Goal: Transaction & Acquisition: Purchase product/service

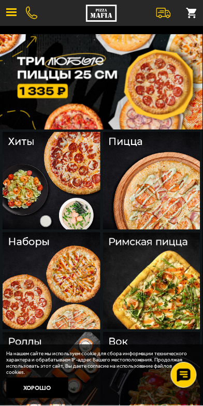
click at [33, 250] on img at bounding box center [52, 282] width 98 height 98
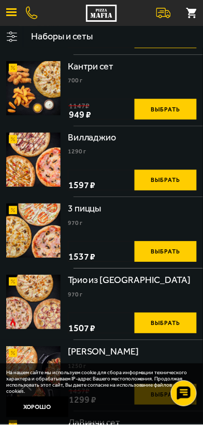
scroll to position [292, 0]
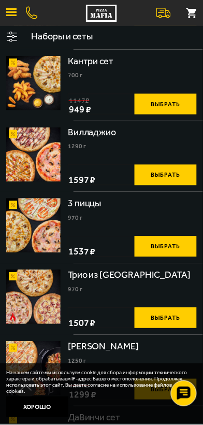
click at [40, 182] on img at bounding box center [33, 154] width 54 height 54
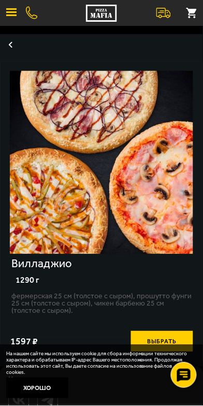
click at [18, 47] on button "button" at bounding box center [10, 44] width 21 height 21
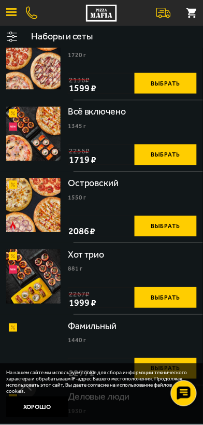
scroll to position [1169, 0]
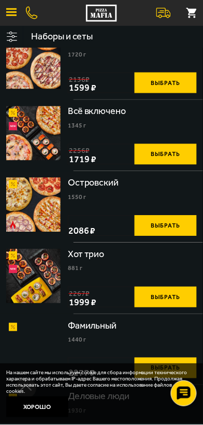
click at [44, 89] on img at bounding box center [33, 62] width 54 height 54
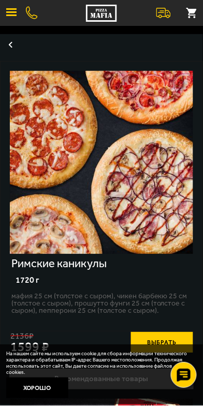
click at [18, 50] on button "button" at bounding box center [10, 44] width 21 height 21
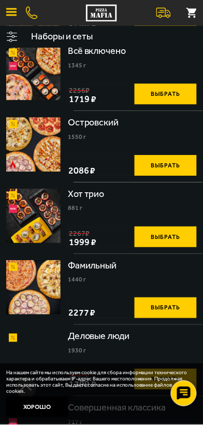
scroll to position [1231, 0]
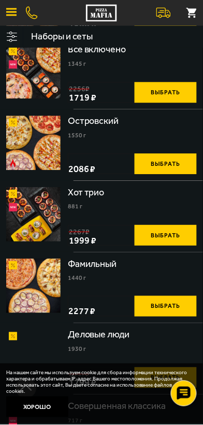
click at [44, 99] on img at bounding box center [33, 72] width 54 height 54
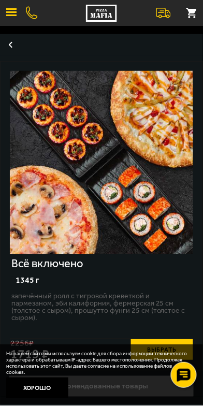
click at [16, 50] on button "button" at bounding box center [10, 44] width 21 height 21
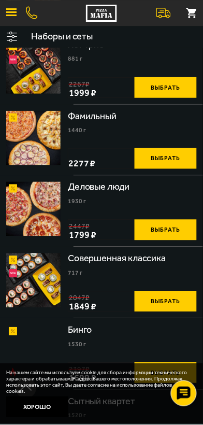
scroll to position [1380, 0]
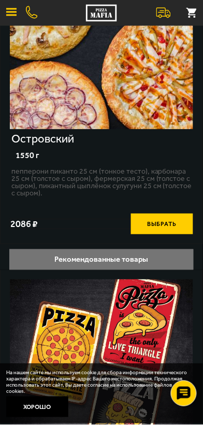
scroll to position [125, 0]
click at [152, 235] on button "Выбрать" at bounding box center [162, 224] width 62 height 21
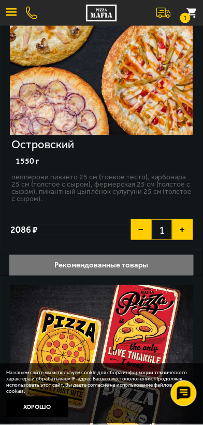
scroll to position [121, 0]
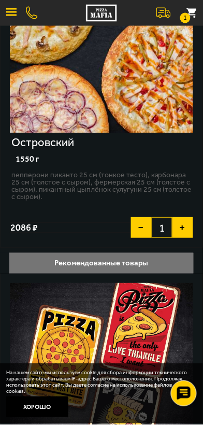
click at [190, 10] on button "1" at bounding box center [191, 13] width 23 height 23
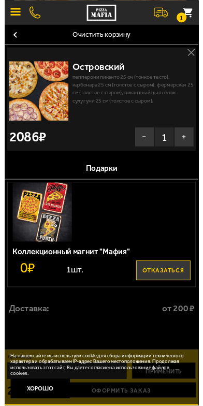
scroll to position [11, 0]
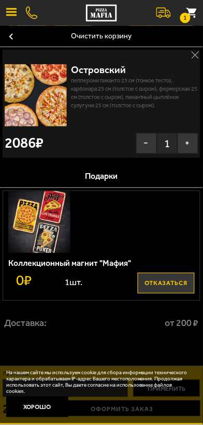
click at [44, 86] on img at bounding box center [36, 95] width 62 height 62
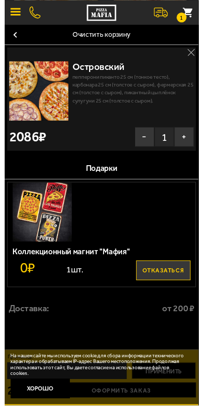
scroll to position [0, 0]
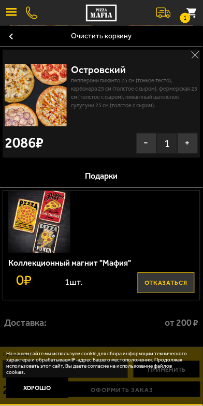
click at [12, 35] on button "Кнопка навигации" at bounding box center [11, 36] width 22 height 21
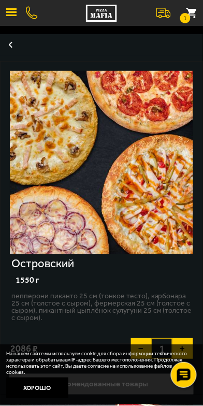
click at [8, 49] on button "button" at bounding box center [10, 44] width 21 height 21
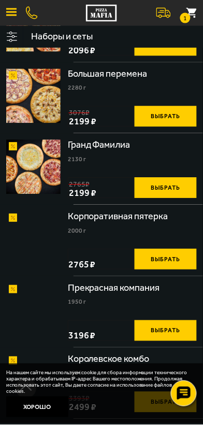
scroll to position [1807, 0]
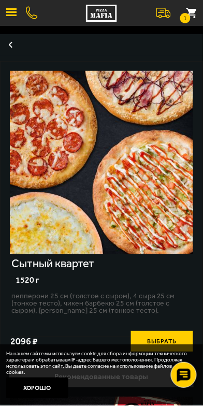
click at [8, 48] on button "button" at bounding box center [10, 44] width 21 height 21
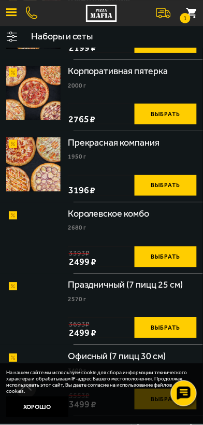
scroll to position [1923, 0]
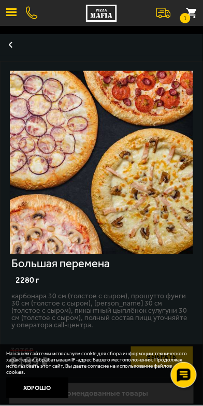
click at [15, 49] on button "button" at bounding box center [10, 44] width 21 height 21
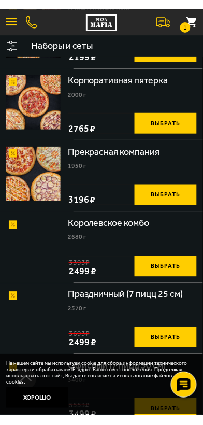
scroll to position [1967, 0]
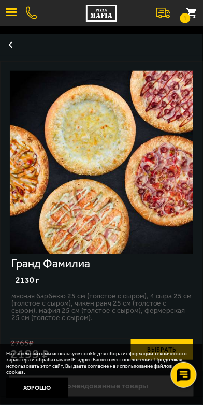
click at [5, 47] on button "button" at bounding box center [10, 44] width 21 height 21
